Goal: Navigation & Orientation: Go to known website

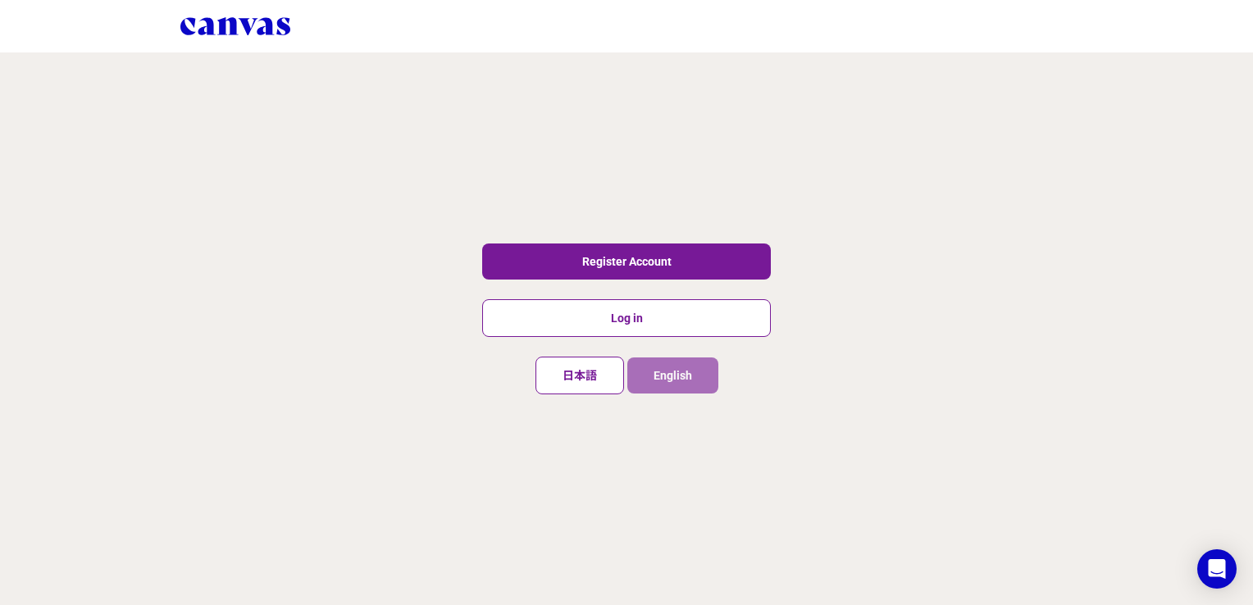
click at [677, 372] on button "English" at bounding box center [672, 376] width 91 height 36
click at [636, 318] on link "Log in" at bounding box center [626, 318] width 289 height 38
